Goal: Task Accomplishment & Management: Use online tool/utility

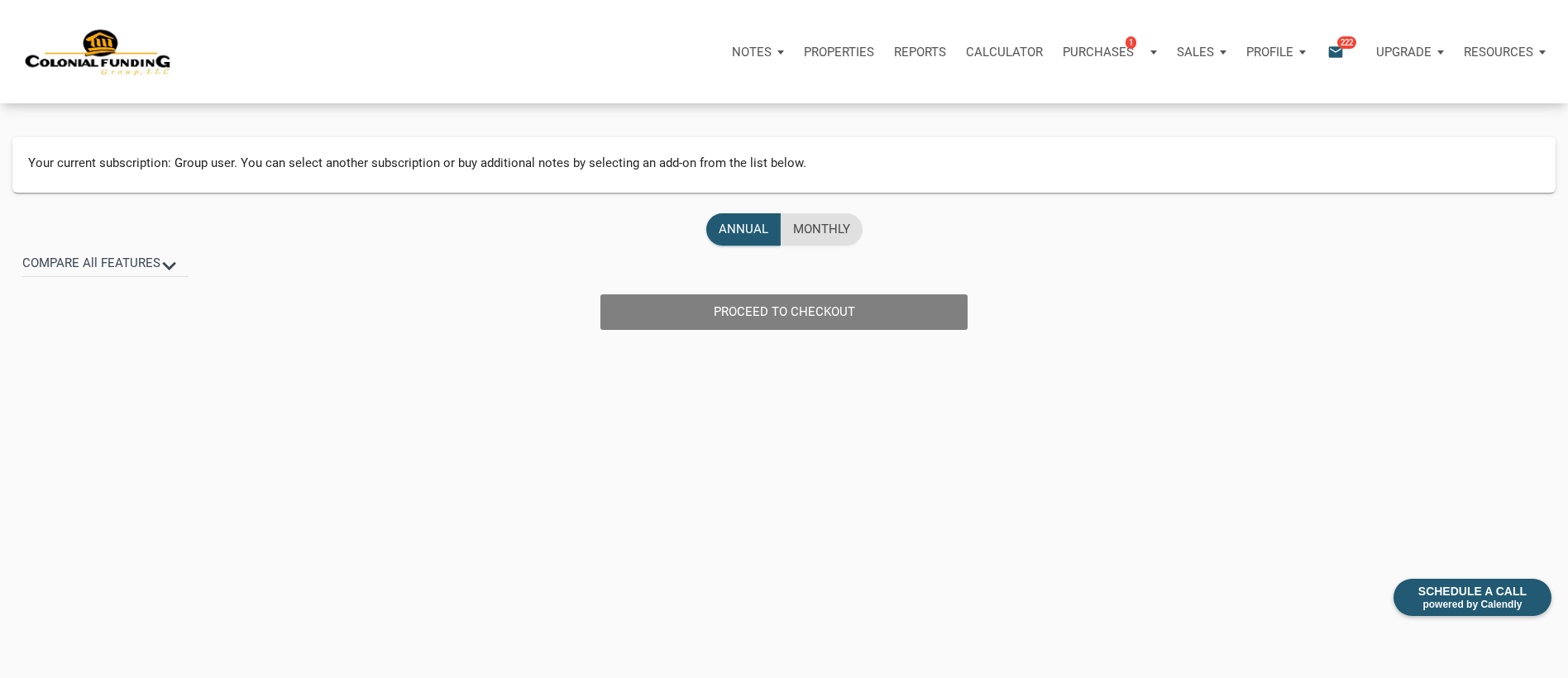
click at [772, 53] on div "Notes" at bounding box center [758, 51] width 72 height 49
click at [675, 104] on link "Dashboard" at bounding box center [711, 95] width 157 height 34
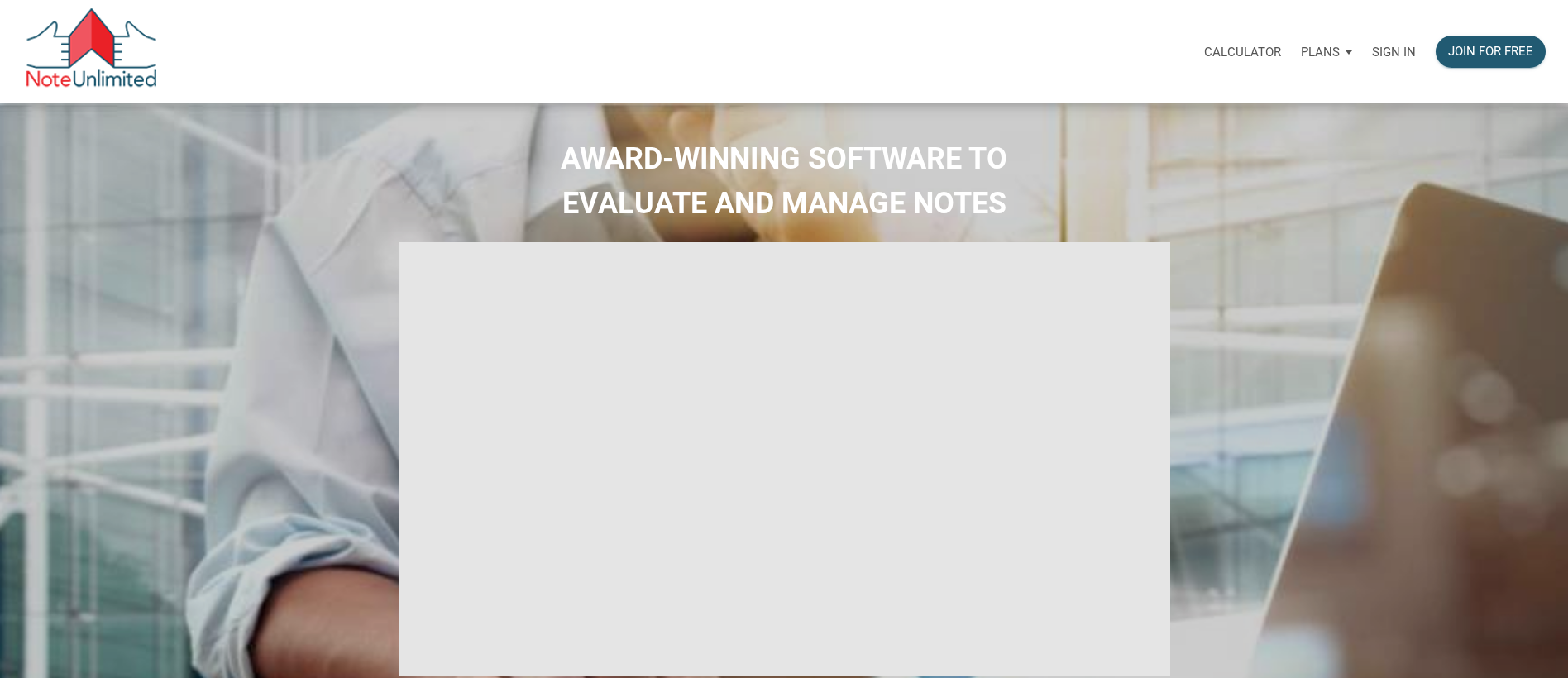
click at [1386, 49] on p "Sign in" at bounding box center [1394, 51] width 43 height 15
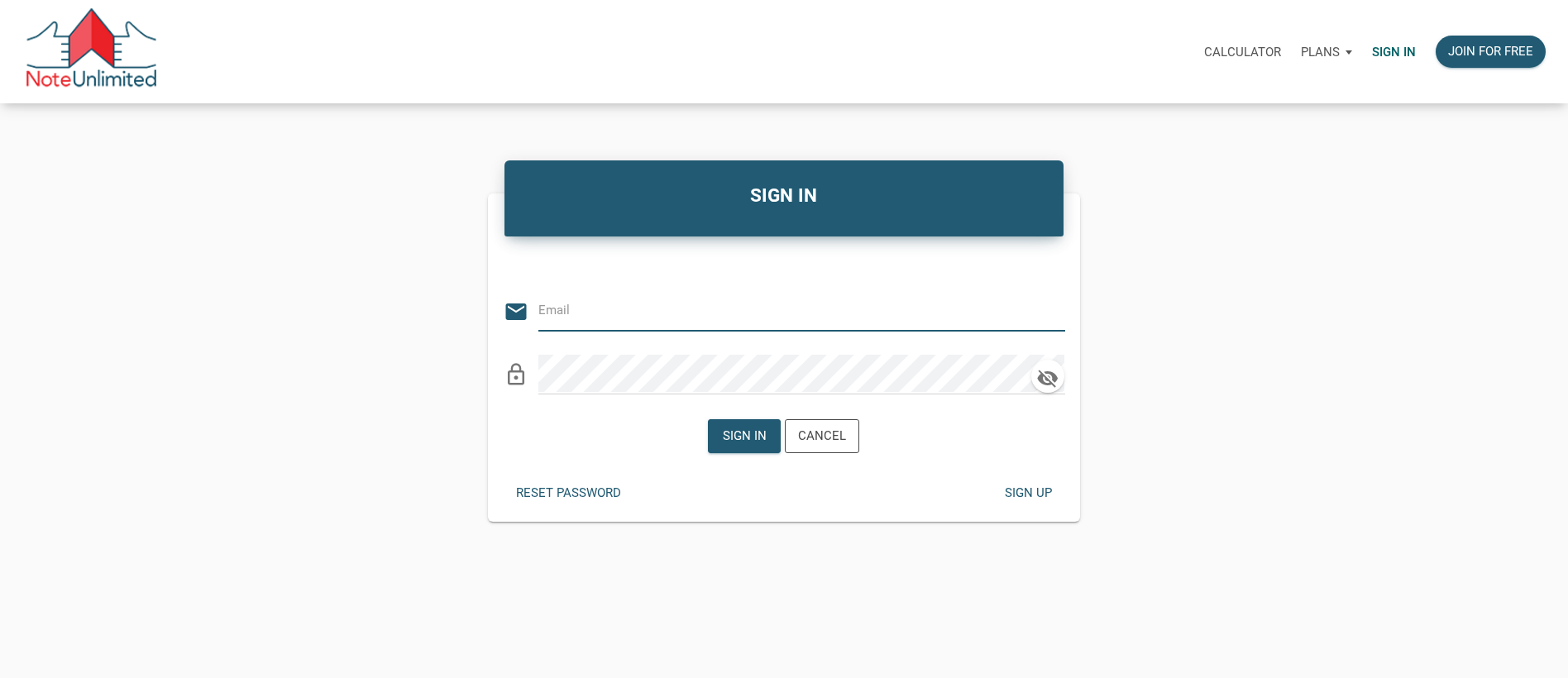
type input "automationnoteunlimited+buyer@gmail.com"
click at [1053, 316] on icon "clear" at bounding box center [1052, 312] width 25 height 25
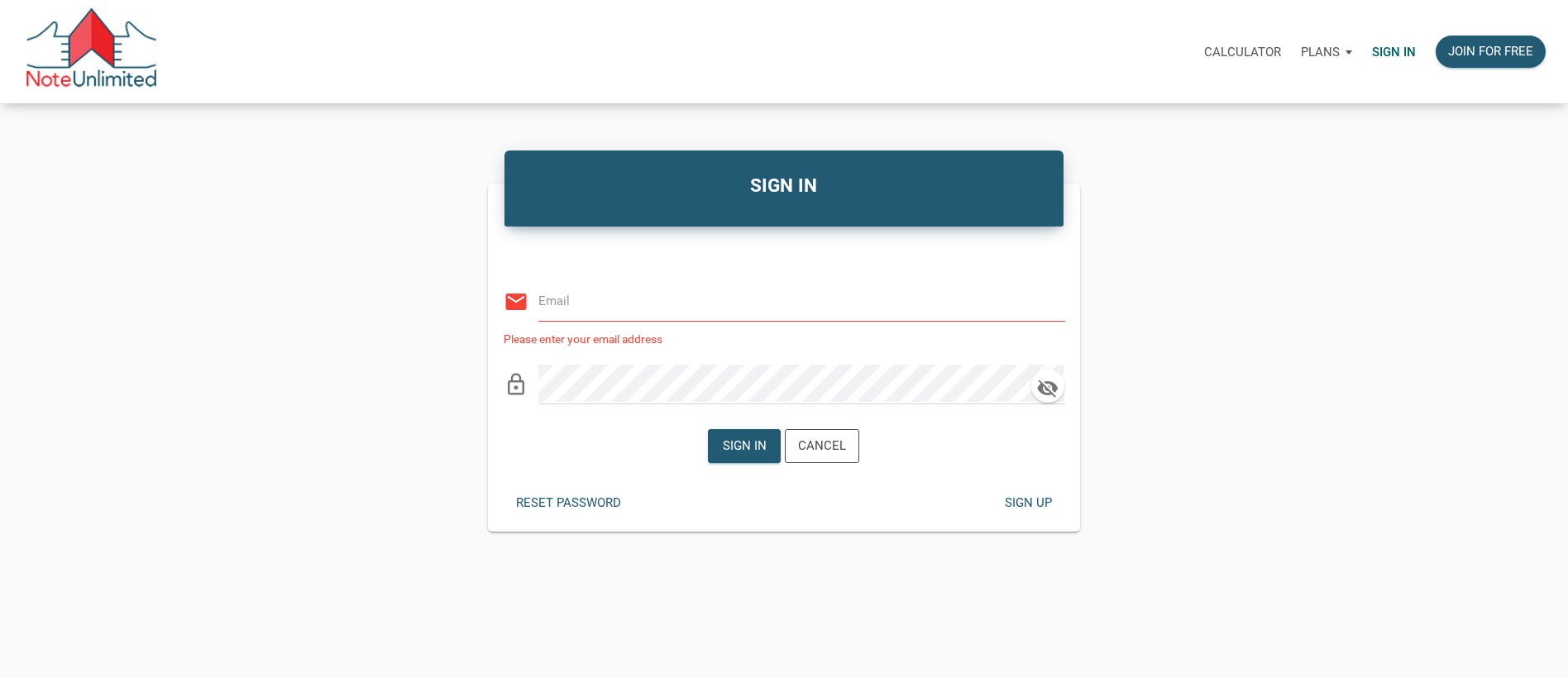
click at [817, 311] on input "email" at bounding box center [790, 300] width 502 height 37
type input "notes@colonialfundinggroup.com"
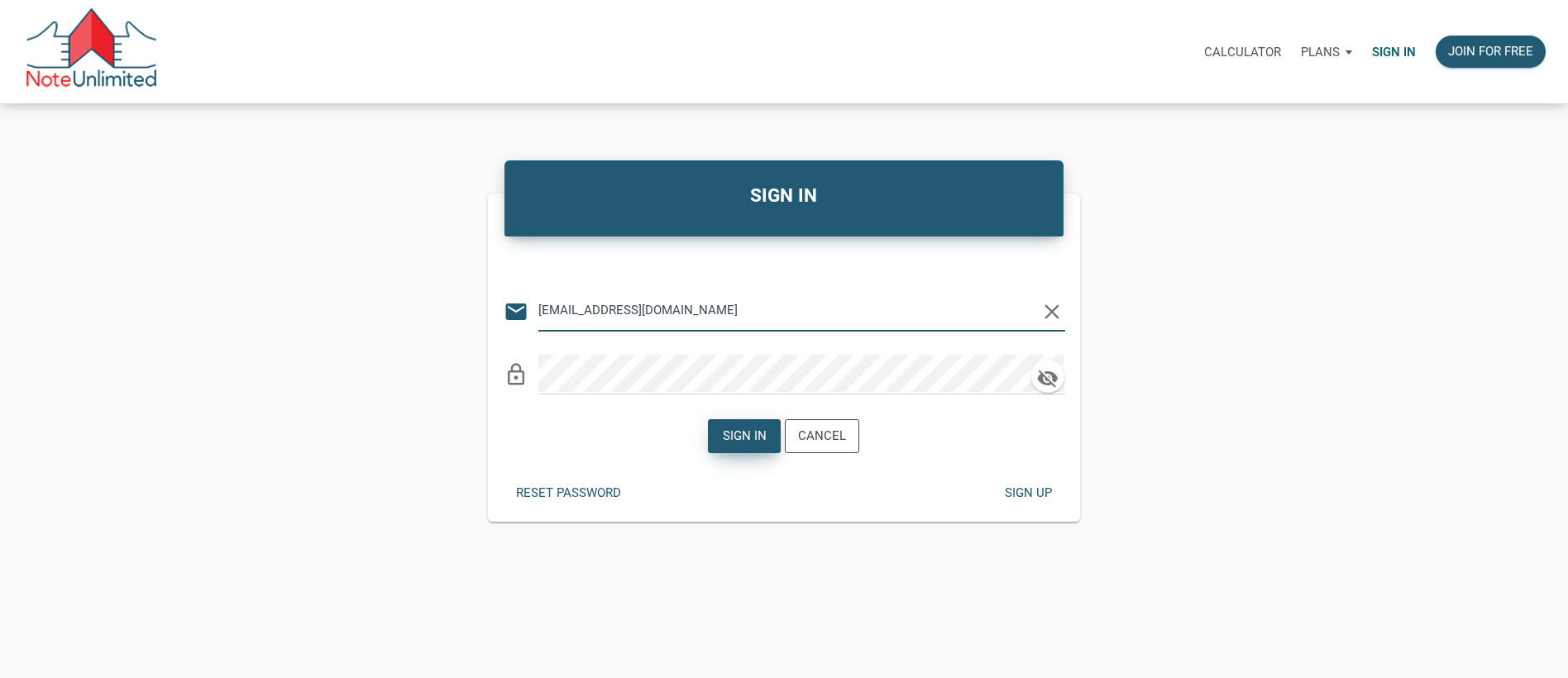
click at [752, 434] on div "Sign in" at bounding box center [744, 436] width 43 height 19
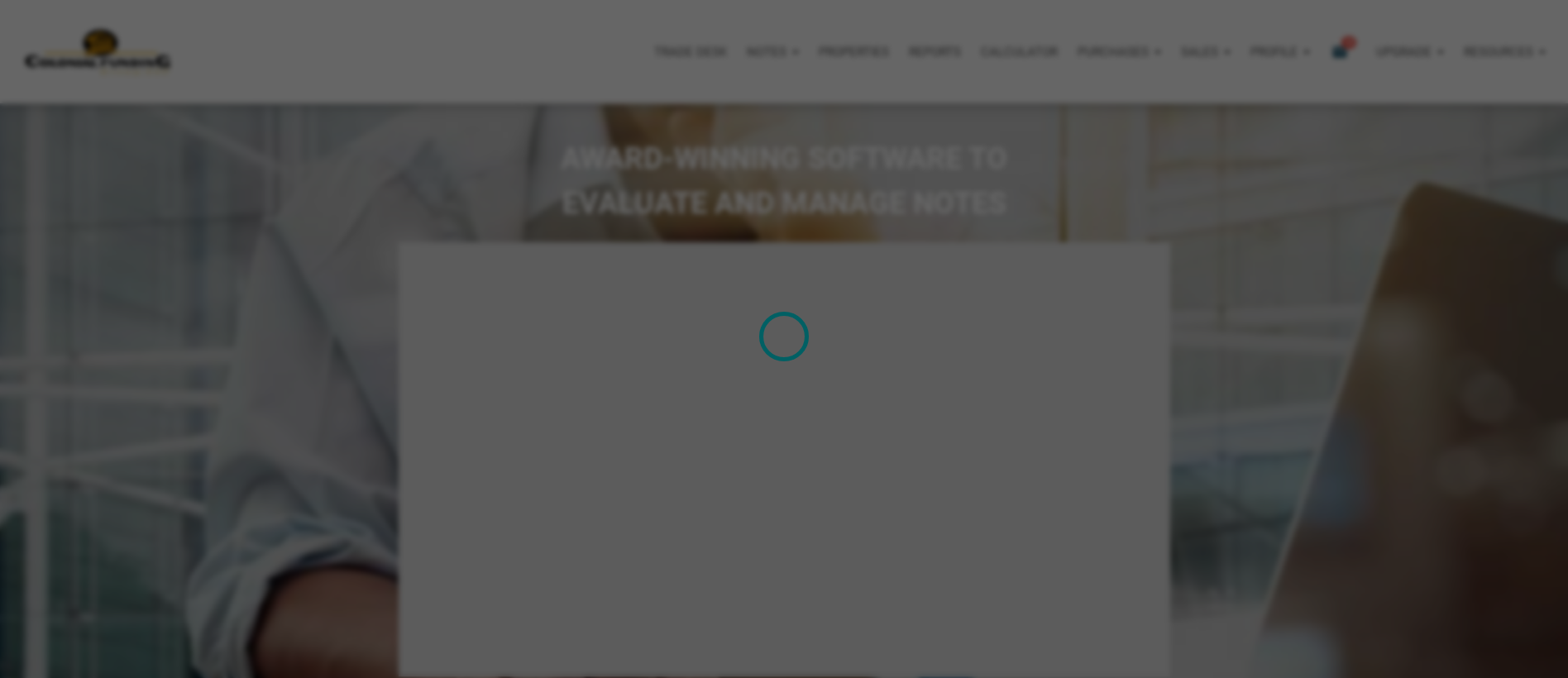
type input "Introduction to new features"
select select
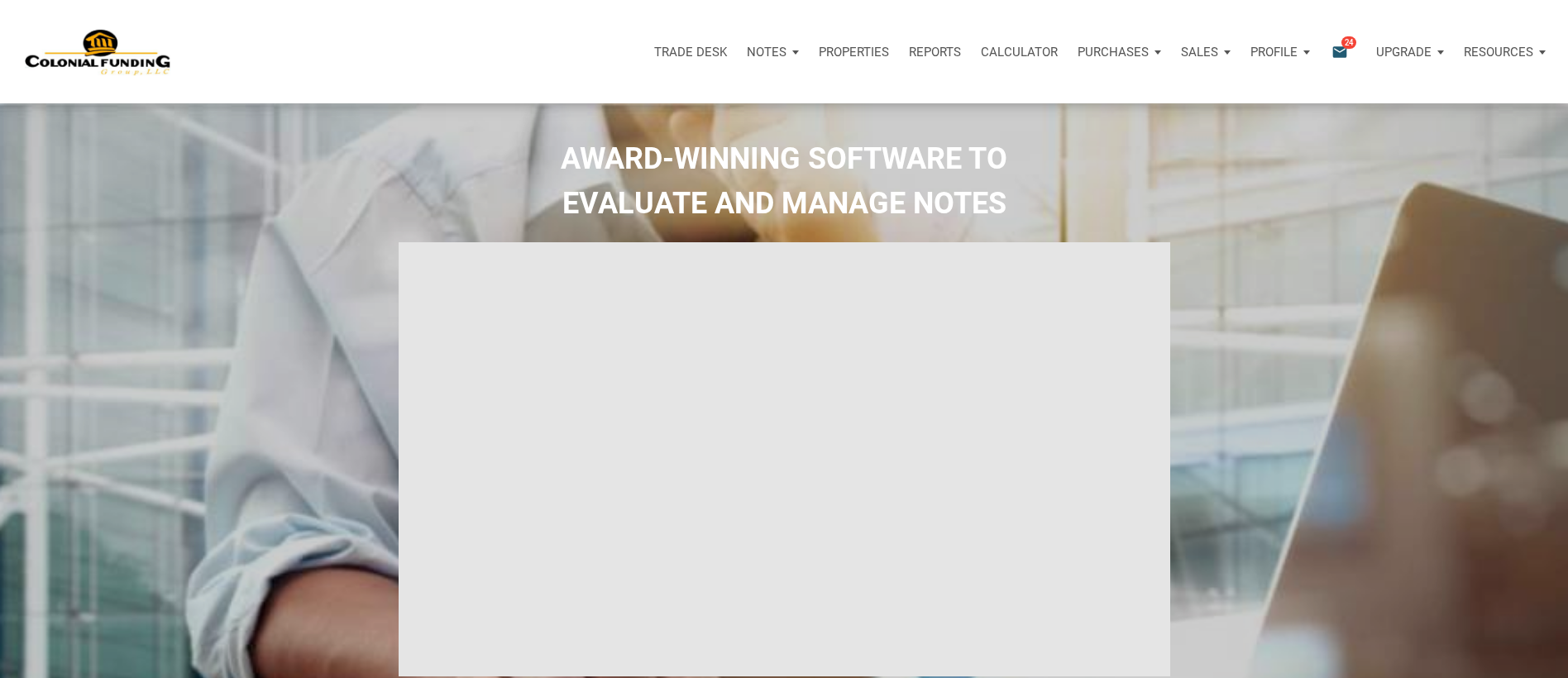
click at [789, 57] on div "Notes" at bounding box center [772, 51] width 72 height 49
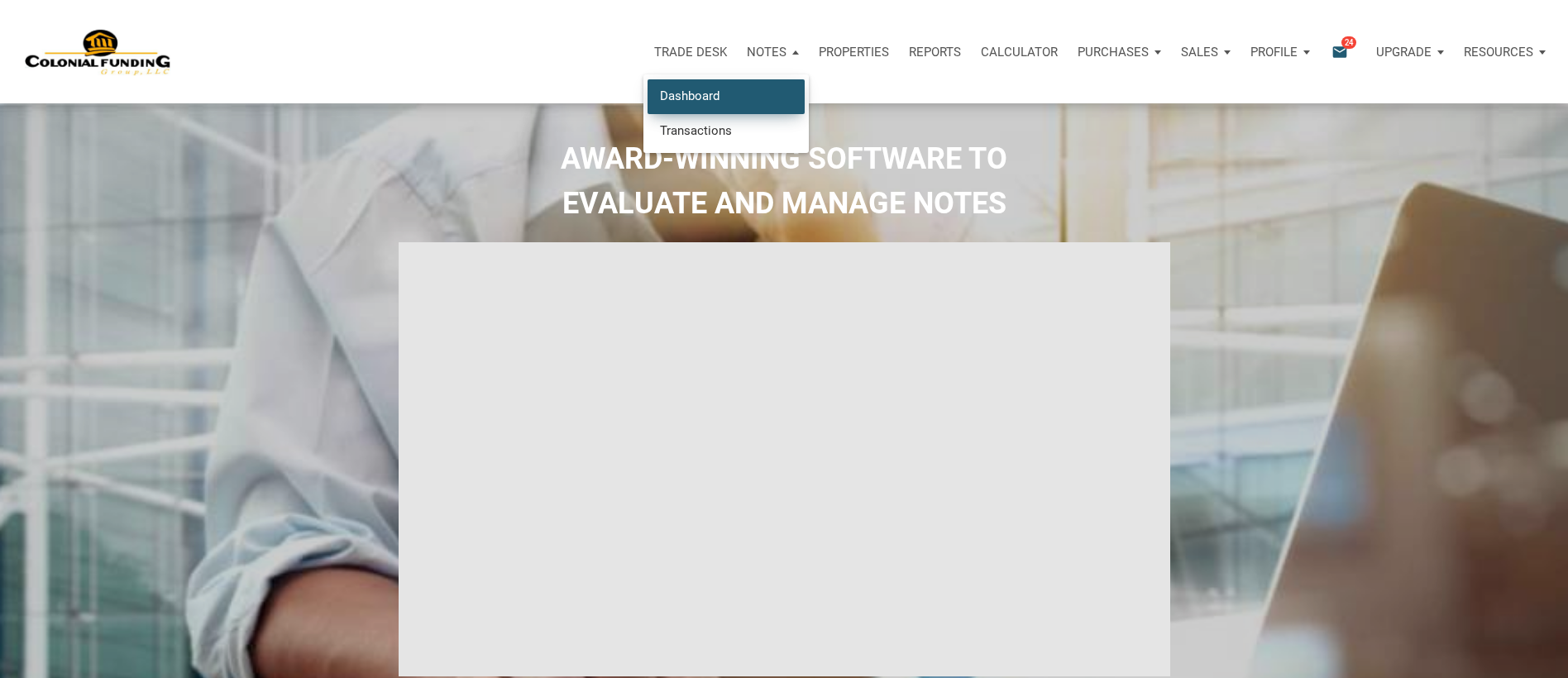
click at [671, 96] on link "Dashboard" at bounding box center [726, 95] width 157 height 34
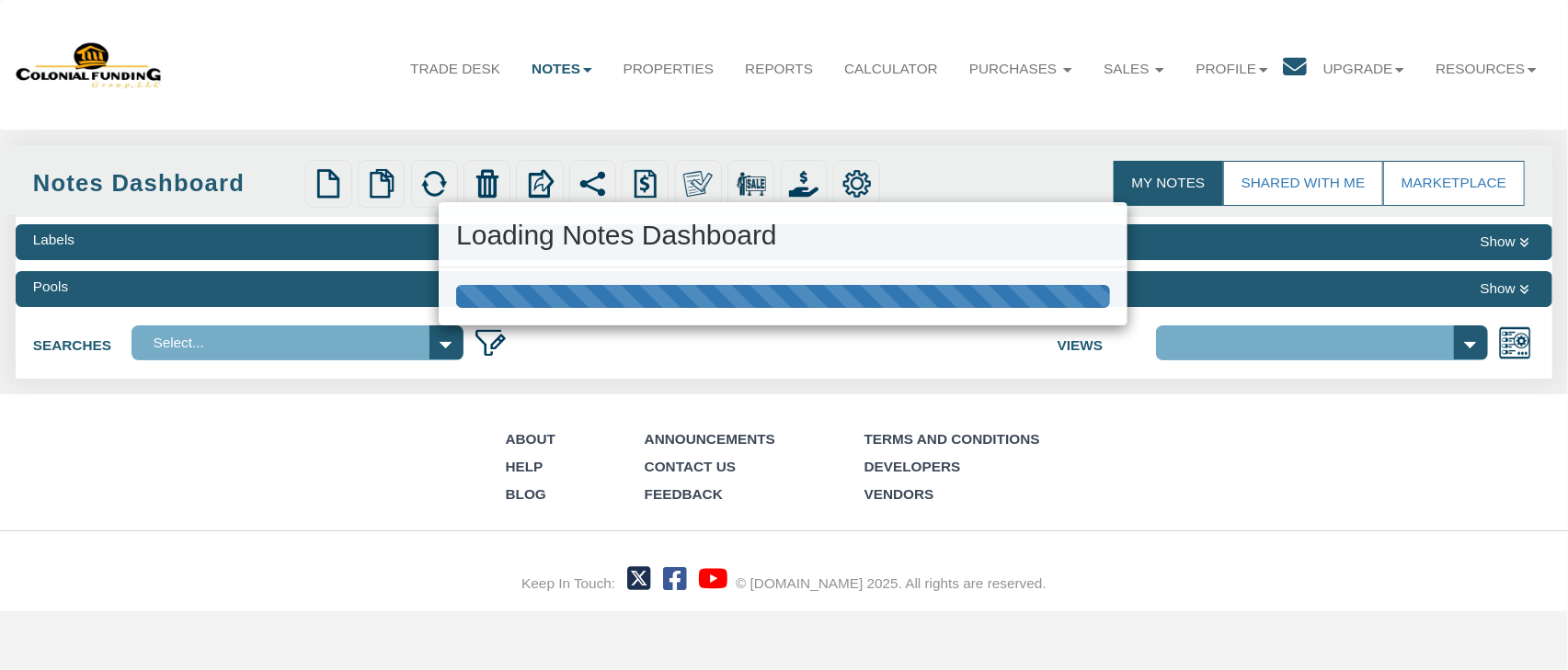
select select
select select "316"
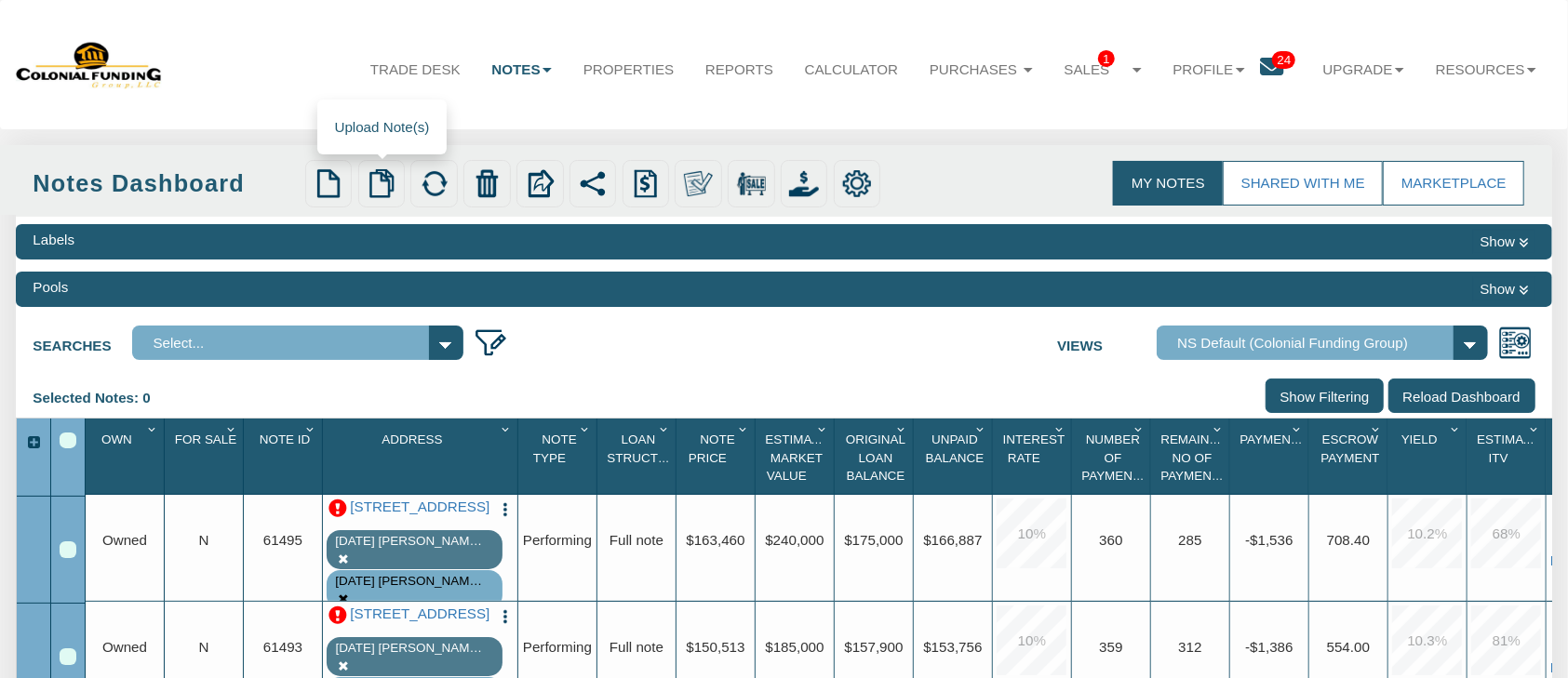
click at [380, 184] on img at bounding box center [381, 184] width 29 height 29
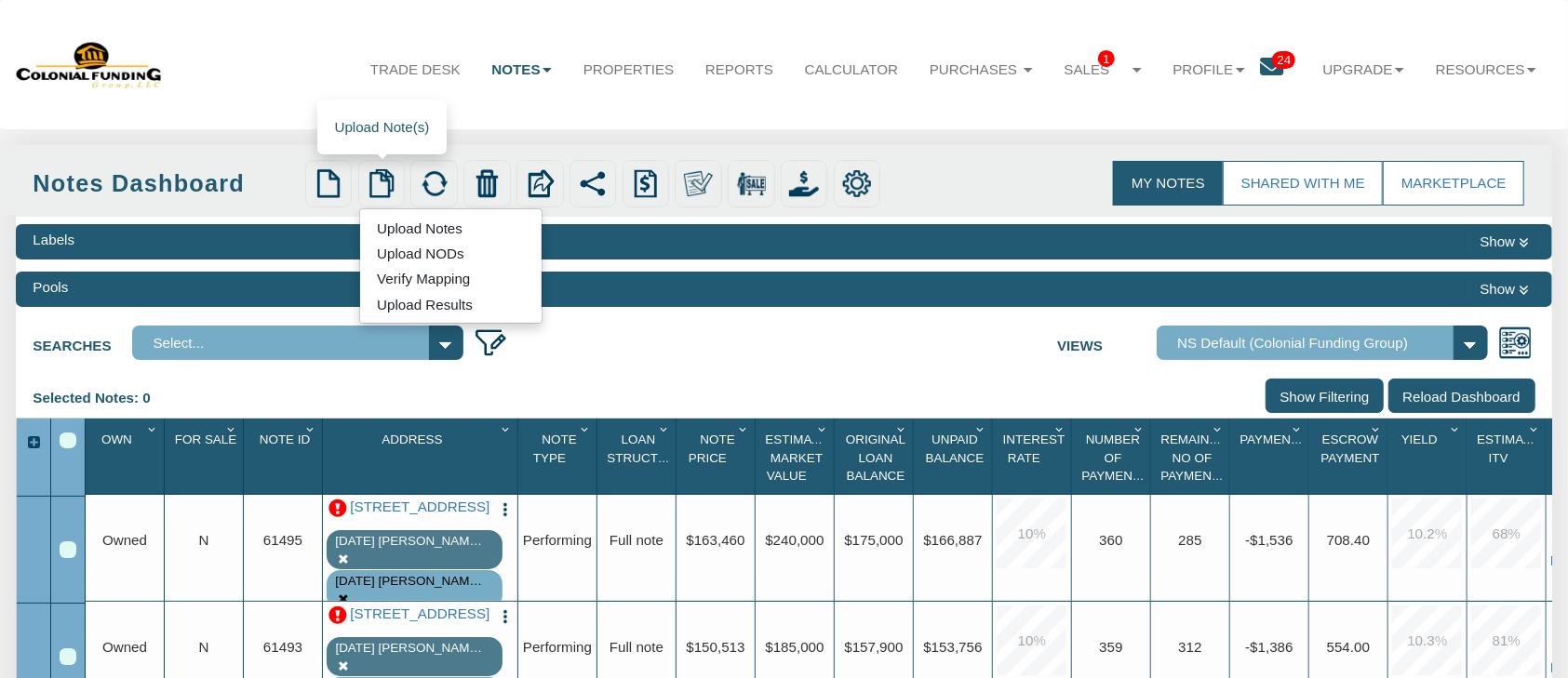
click at [441, 277] on link "Verify Mapping" at bounding box center [423, 278] width 127 height 21
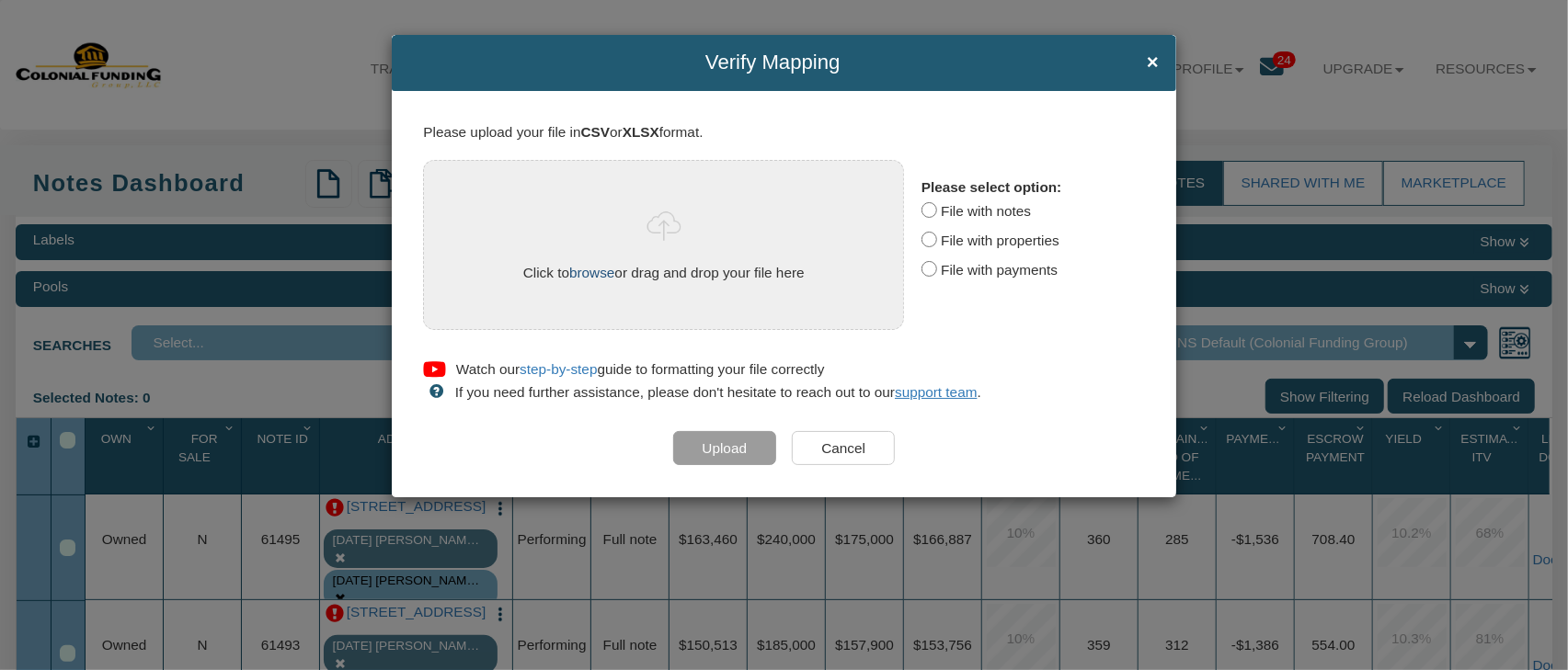
click at [590, 272] on link "browse" at bounding box center [591, 272] width 45 height 15
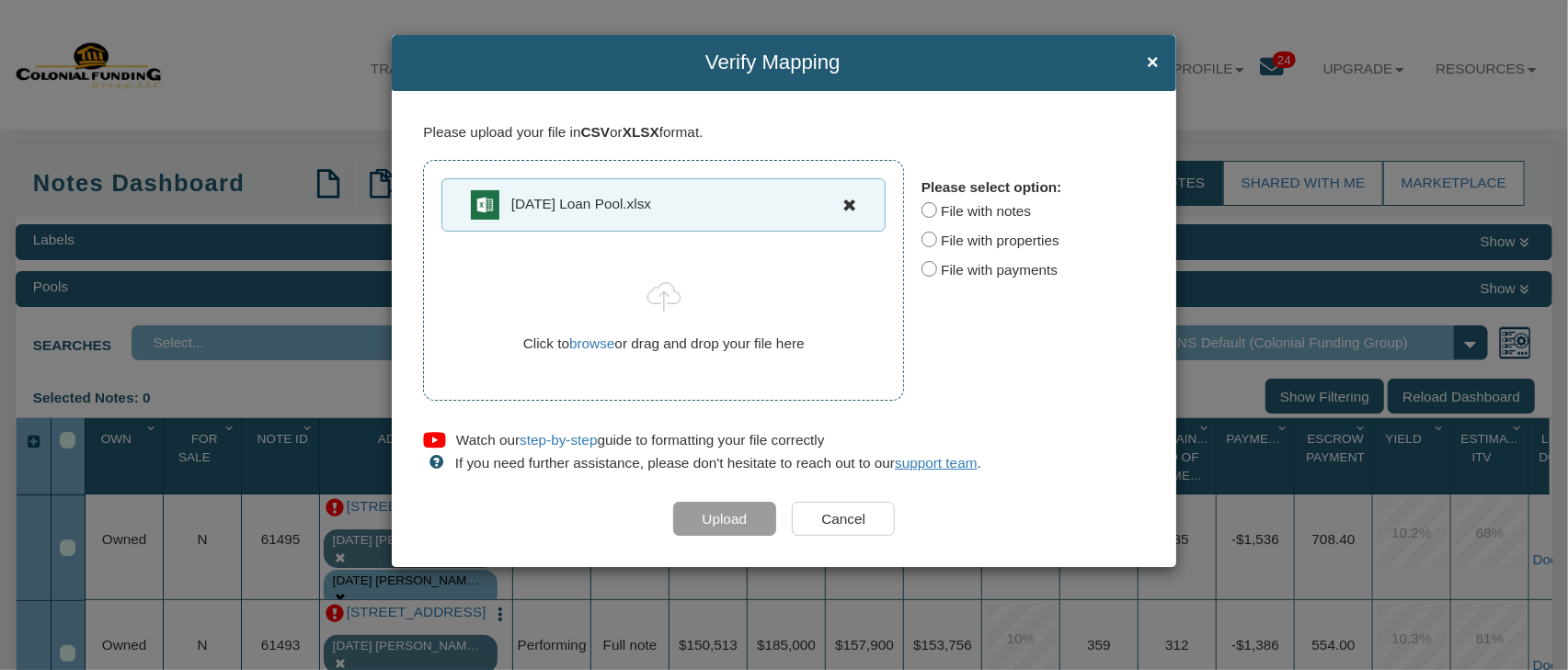
click at [925, 210] on input "File with notes" at bounding box center [929, 209] width 15 height 15
radio input "true"
click at [737, 520] on input "Upload" at bounding box center [726, 519] width 104 height 35
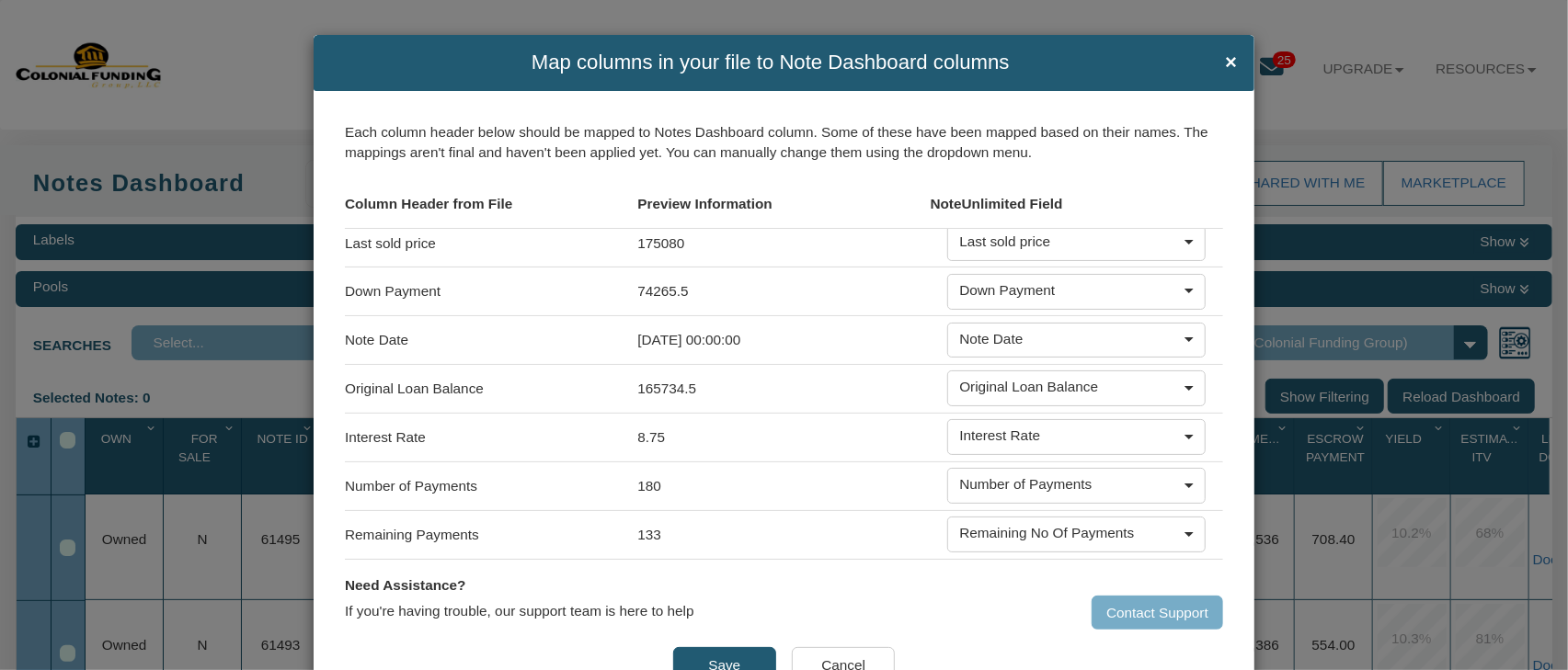
scroll to position [588, 0]
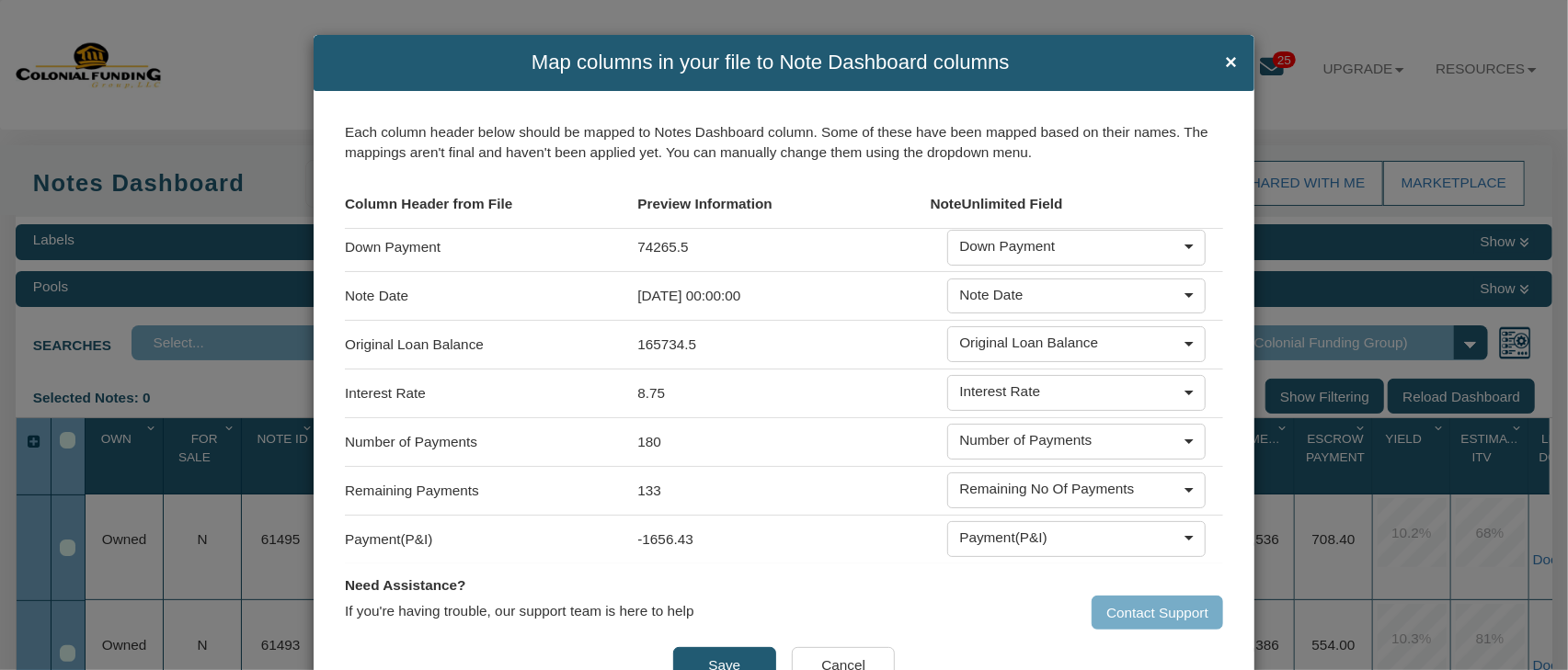
click at [879, 64] on span "Map columns in your file to Note Dashboard columns" at bounding box center [771, 62] width 879 height 22
drag, startPoint x: 775, startPoint y: 63, endPoint x: 679, endPoint y: 116, distance: 109.7
click at [679, 116] on div "Map columns in your file to Note Dashboard columns × We were unable to import t…" at bounding box center [784, 374] width 941 height 679
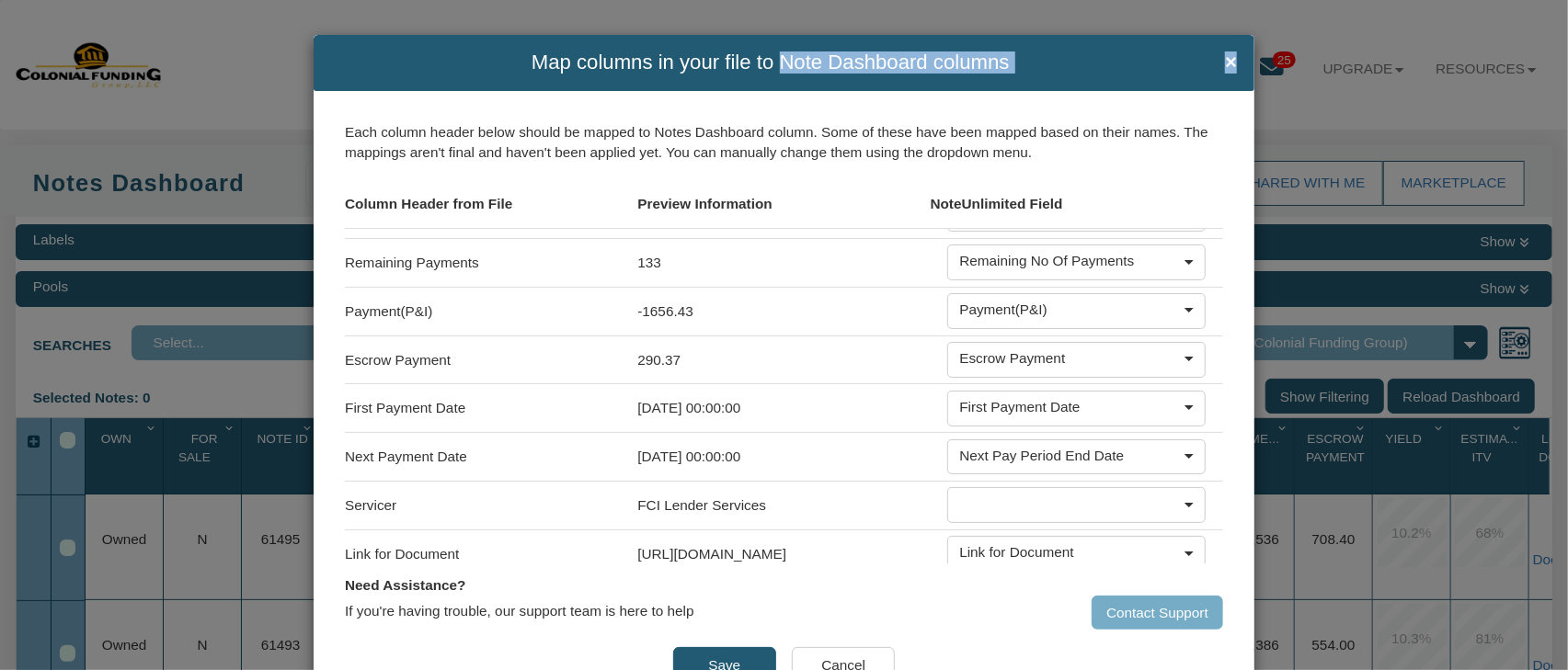
scroll to position [882, 0]
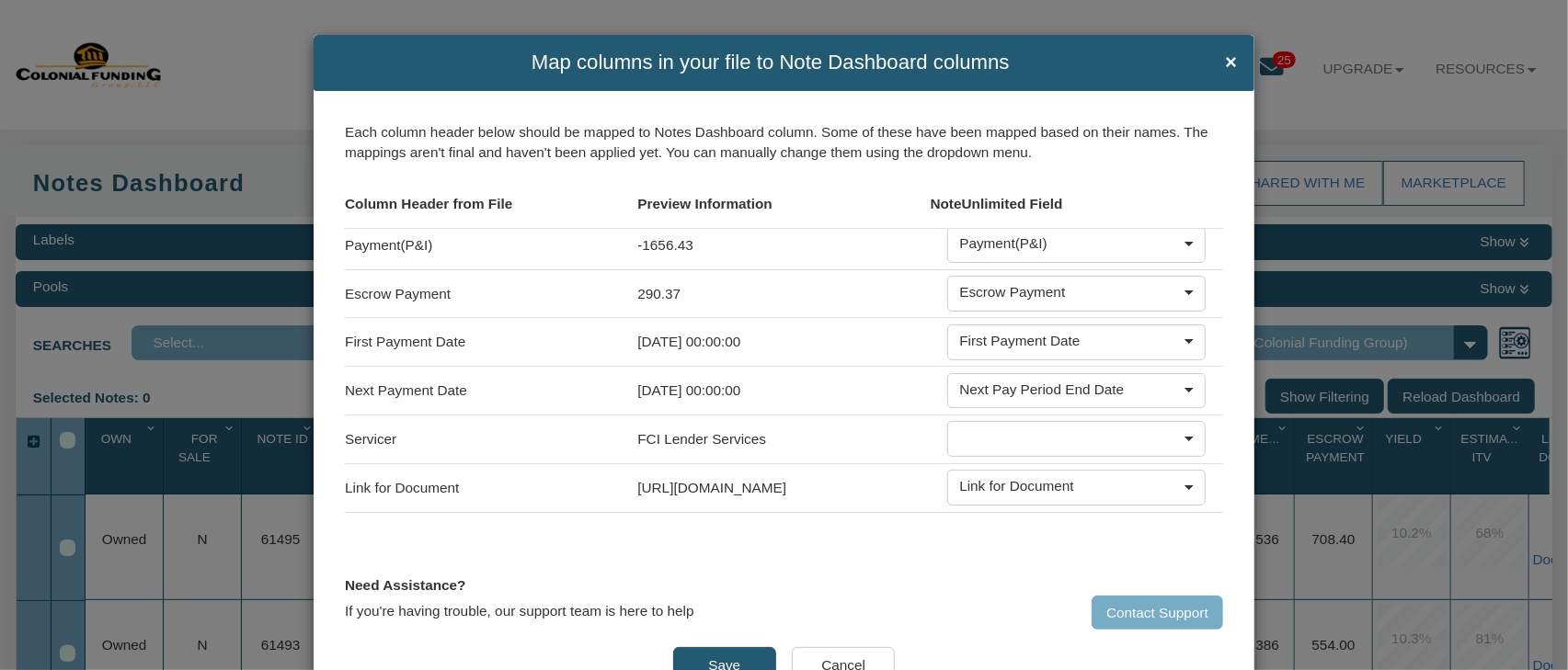
click at [1184, 441] on b at bounding box center [1189, 438] width 10 height 5
click at [1183, 448] on div at bounding box center [1194, 437] width 23 height 20
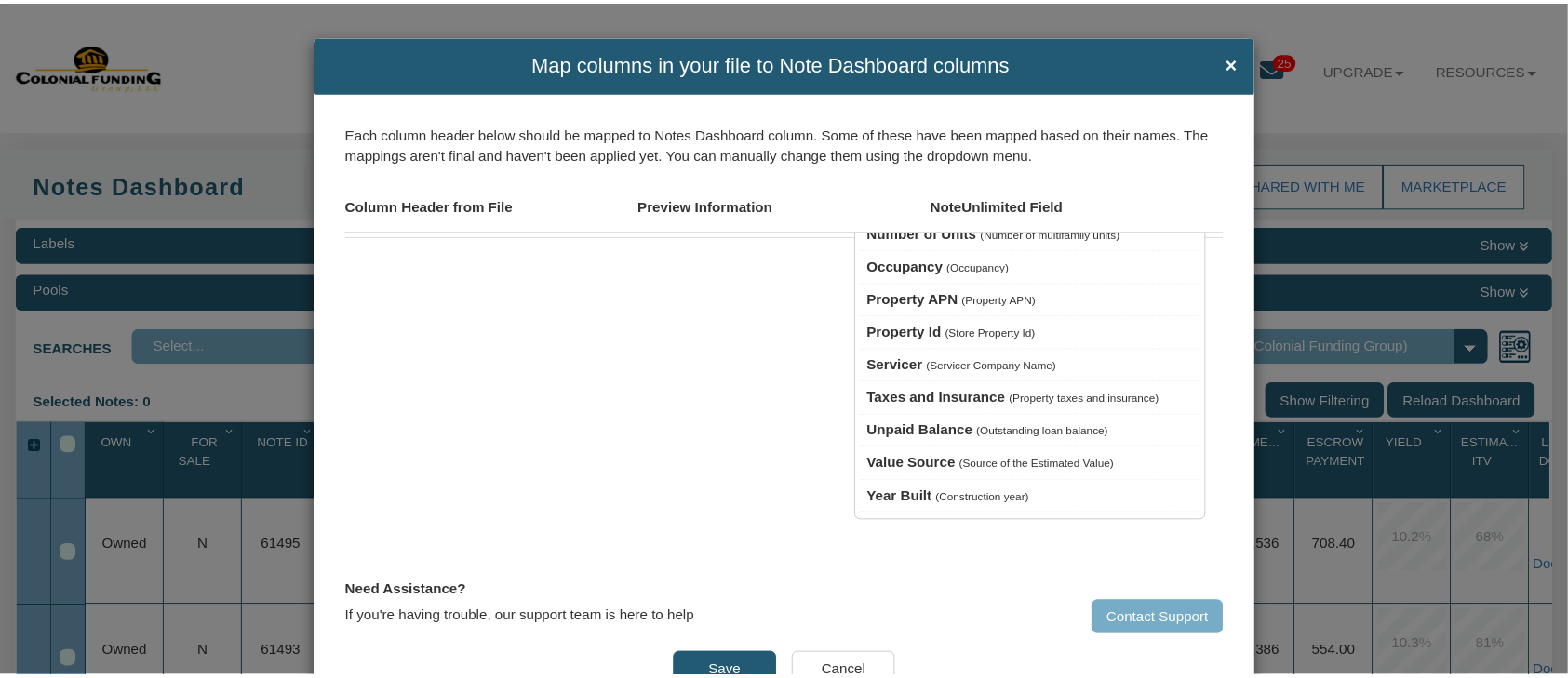
scroll to position [1207, 0]
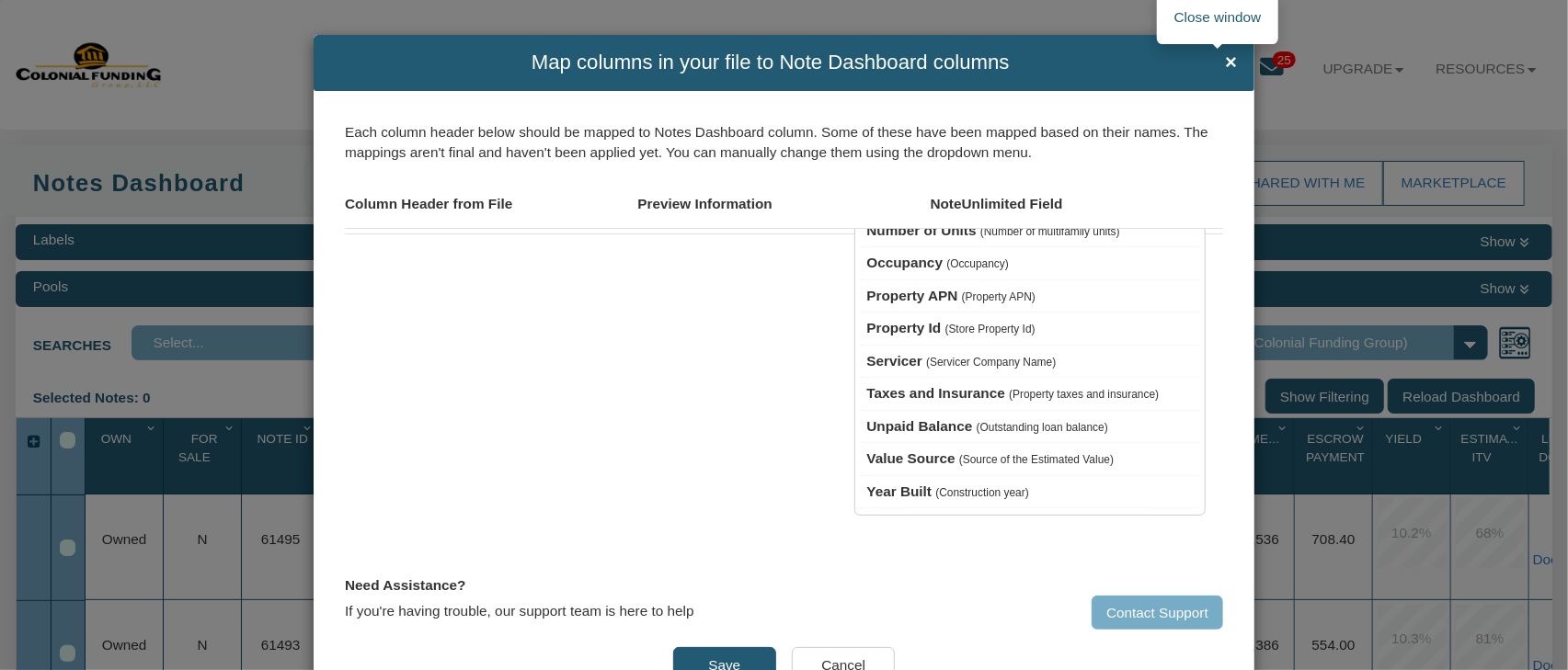
click at [1225, 60] on span "×" at bounding box center [1231, 62] width 12 height 22
